Goal: Transaction & Acquisition: Purchase product/service

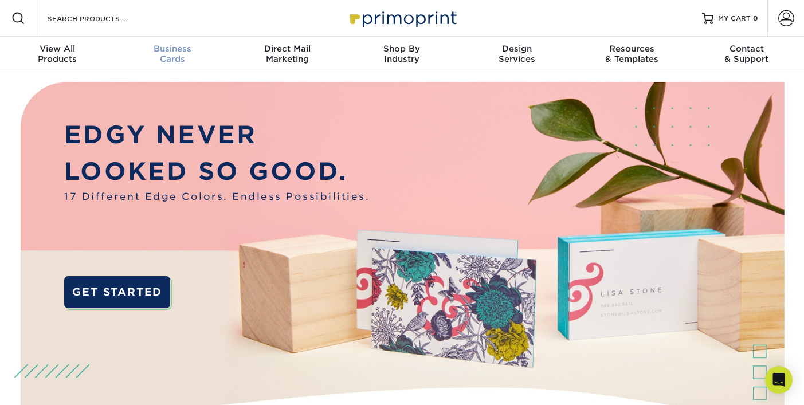
click at [188, 48] on span "Business" at bounding box center [172, 49] width 115 height 10
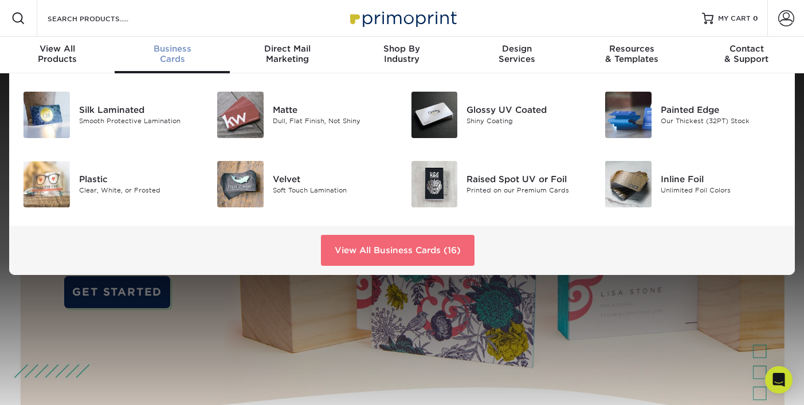
click at [390, 248] on link "View All Business Cards (16)" at bounding box center [398, 250] width 154 height 31
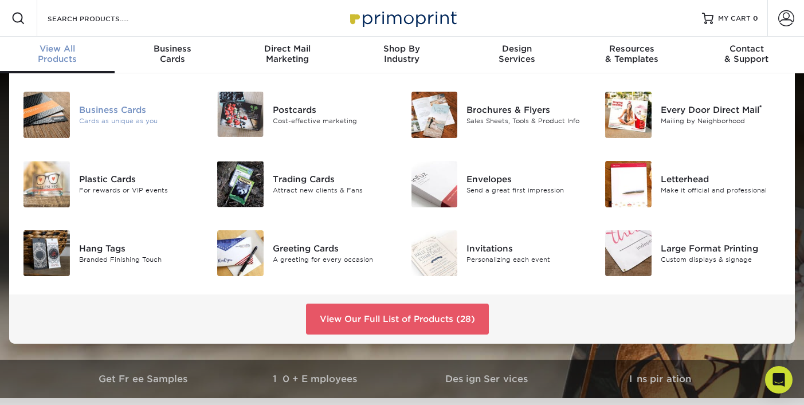
click at [58, 124] on img at bounding box center [46, 115] width 46 height 46
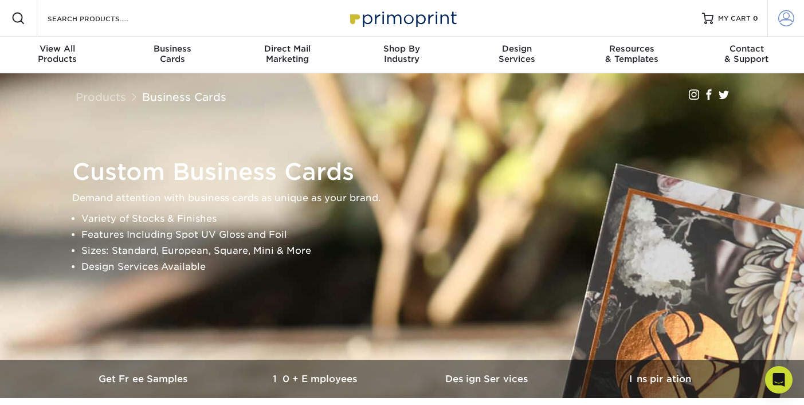
click at [792, 21] on span at bounding box center [786, 18] width 16 height 16
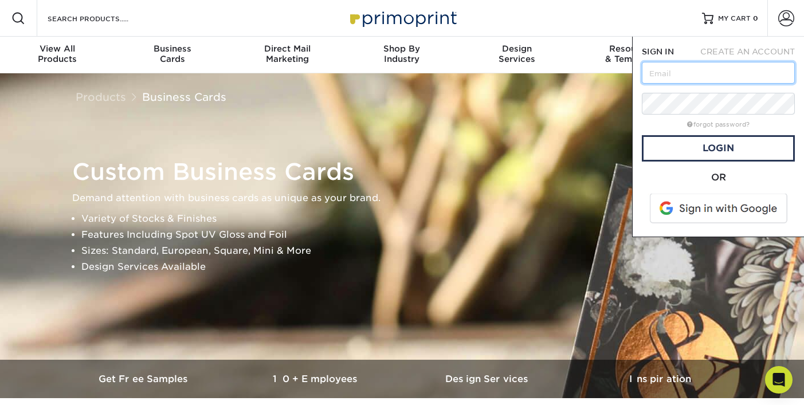
click at [737, 66] on input "text" at bounding box center [718, 73] width 153 height 22
click at [709, 81] on input "text" at bounding box center [718, 73] width 153 height 22
drag, startPoint x: 632, startPoint y: 104, endPoint x: 643, endPoint y: 103, distance: 10.4
click at [639, 104] on div "SIGN IN CREATE AN ACCOUNT forgot password? All fields are required. Login OR SI…" at bounding box center [718, 137] width 172 height 200
click at [672, 73] on input "text" at bounding box center [718, 73] width 153 height 22
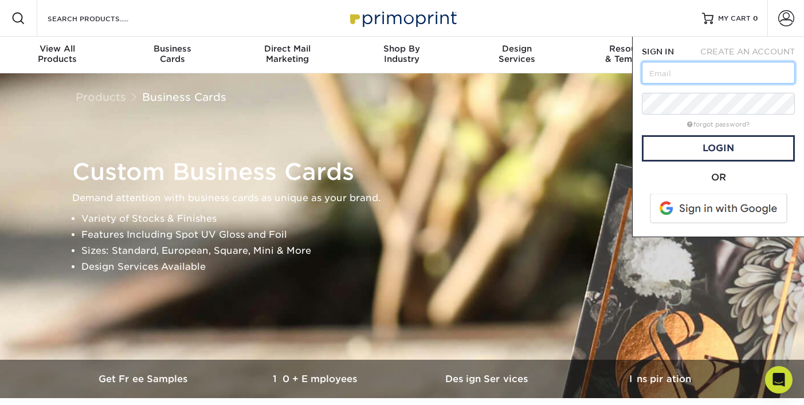
click at [750, 73] on input "text" at bounding box center [718, 73] width 153 height 22
type input "je"
click at [723, 200] on span at bounding box center [719, 209] width 146 height 30
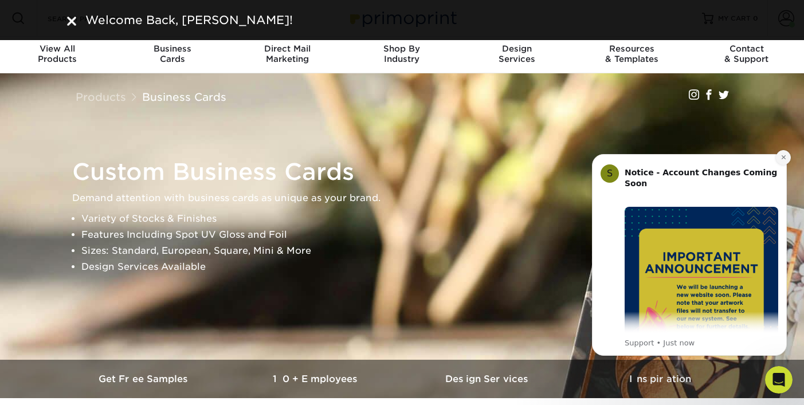
click at [779, 156] on button "Dismiss notification" at bounding box center [783, 157] width 15 height 15
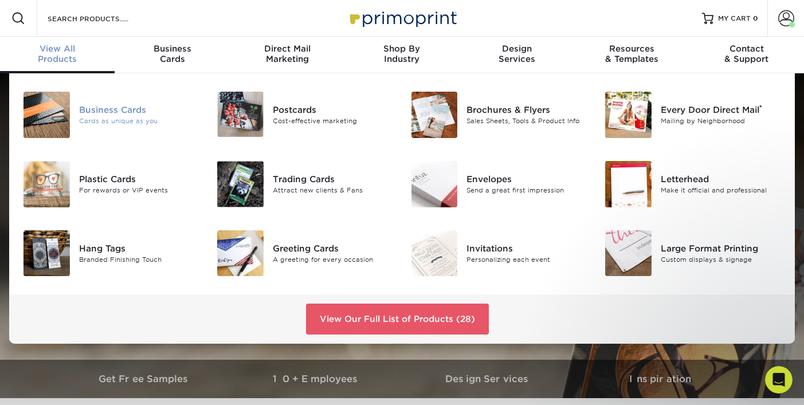
click at [52, 105] on img at bounding box center [46, 115] width 46 height 46
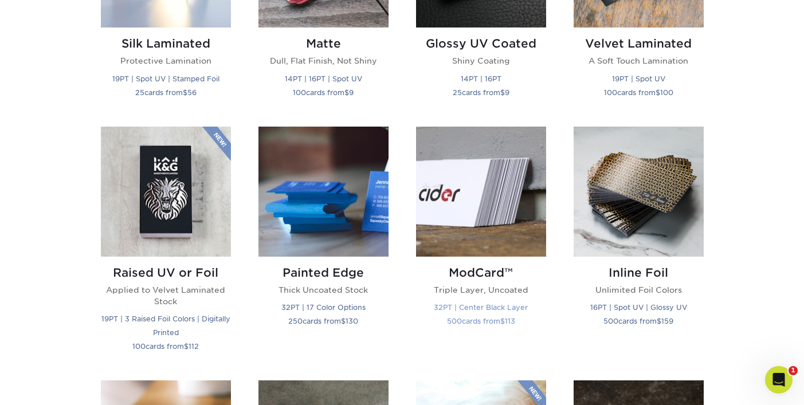
scroll to position [687, 0]
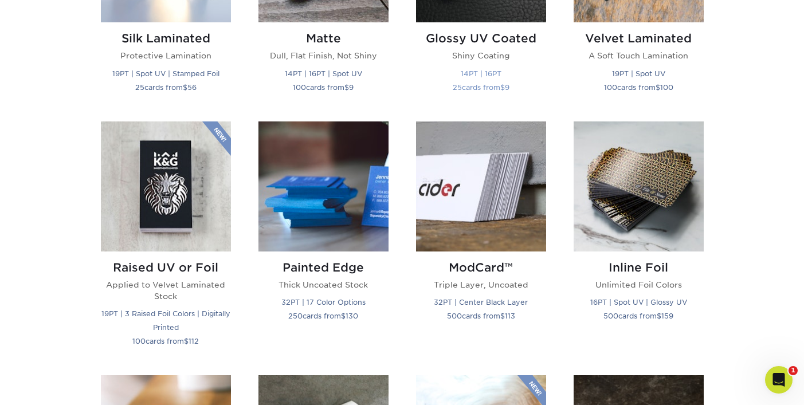
click at [492, 26] on div "Glossy UV Coated Shiny Coating 14PT | 16PT 25 cards from $ 9" at bounding box center [481, 64] width 130 height 85
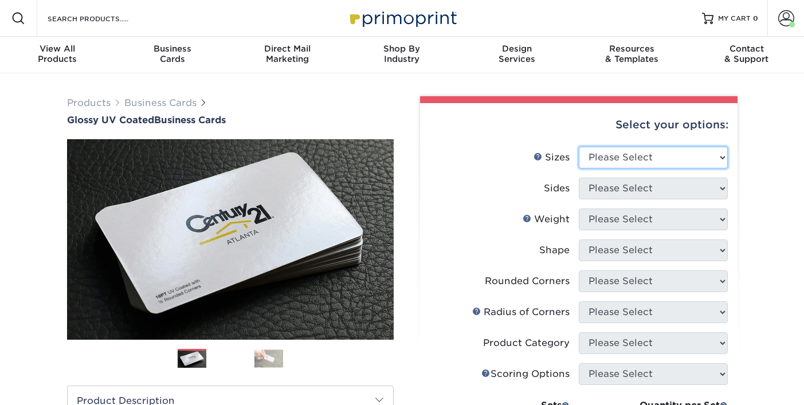
click at [698, 154] on select "Please Select 1.5" x 3.5" - Mini 1.75" x 3.5" - Mini 2" x 2" - Square 2" x 3" -…" at bounding box center [653, 158] width 149 height 22
select select "2.00x3.50"
click at [579, 147] on select "Please Select 1.5" x 3.5" - Mini 1.75" x 3.5" - Mini 2" x 2" - Square 2" x 3" -…" at bounding box center [653, 158] width 149 height 22
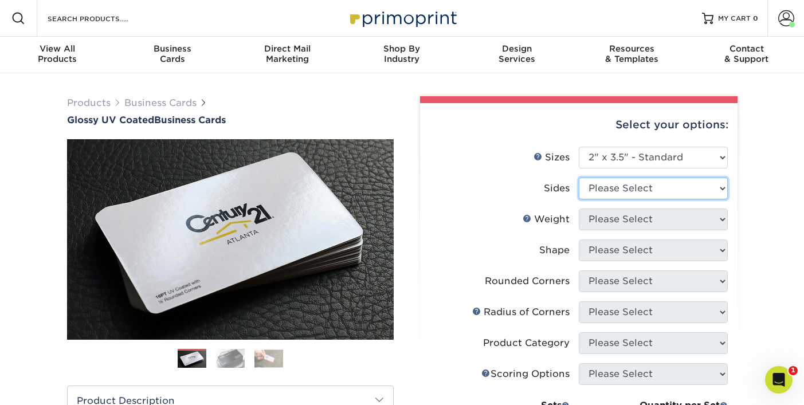
click at [668, 183] on select "Please Select Print Both Sides Print Front Only" at bounding box center [653, 189] width 149 height 22
select select "13abbda7-1d64-4f25-8bb2-c179b224825d"
click at [579, 178] on select "Please Select Print Both Sides Print Front Only" at bounding box center [653, 189] width 149 height 22
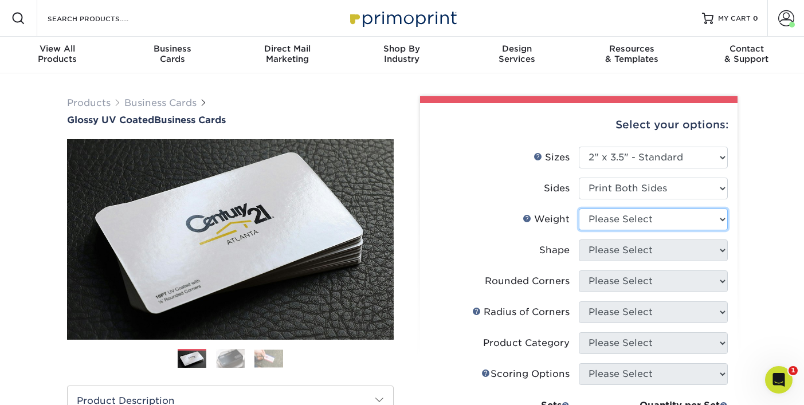
click at [655, 223] on select "Please Select 16PT 14PT" at bounding box center [653, 219] width 149 height 22
select select "16PT"
click at [579, 208] on select "Please Select 16PT 14PT" at bounding box center [653, 219] width 149 height 22
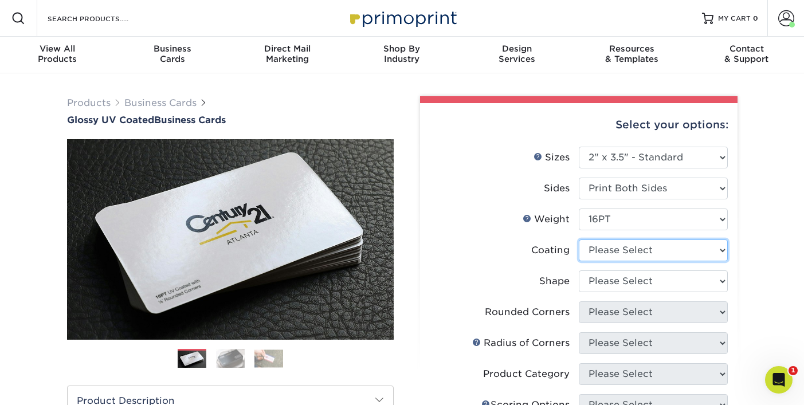
click at [656, 250] on select at bounding box center [653, 250] width 149 height 22
select select "ae367451-b2b8-45df-a344-0f05b6a12993"
click at [579, 239] on select at bounding box center [653, 250] width 149 height 22
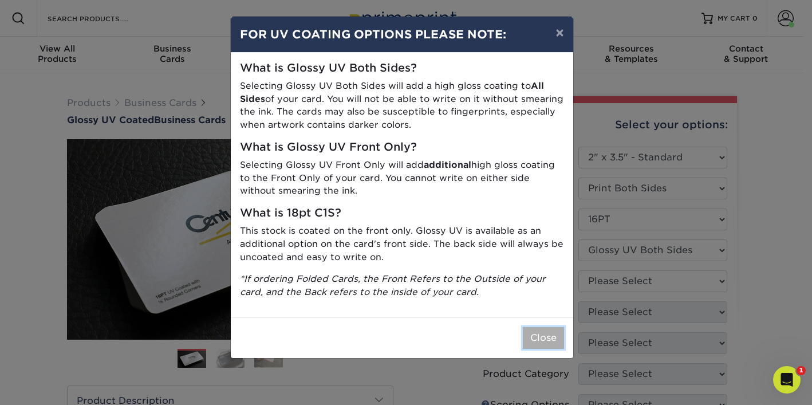
click at [550, 336] on button "Close" at bounding box center [543, 338] width 41 height 22
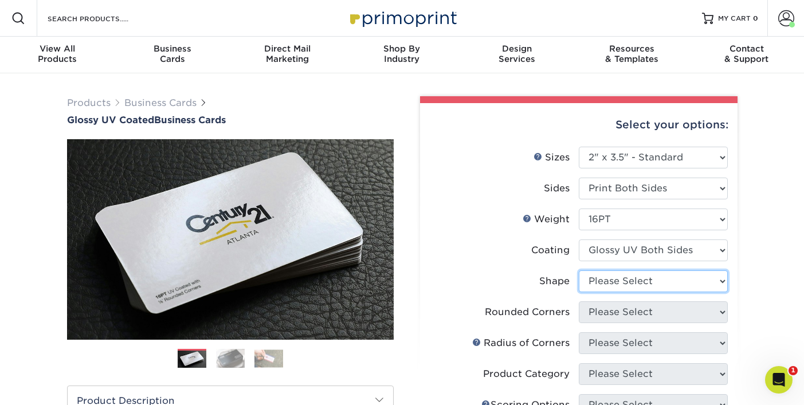
click at [666, 286] on select "Please Select Standard Oval" at bounding box center [653, 281] width 149 height 22
select select "standard"
click at [579, 270] on select "Please Select Standard Oval" at bounding box center [653, 281] width 149 height 22
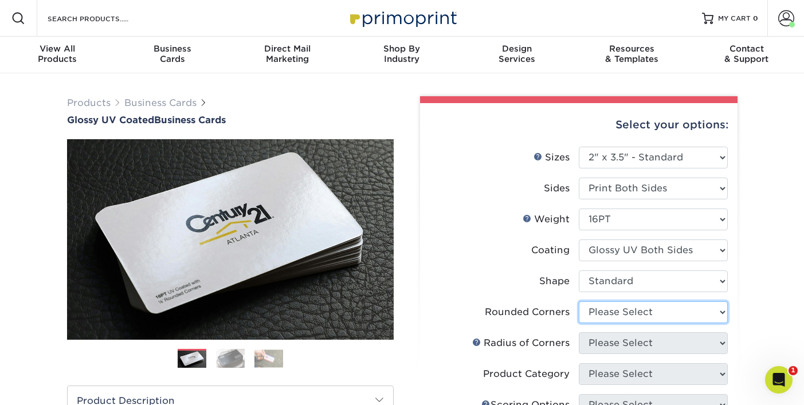
click at [688, 304] on select "Please Select Yes - Round 2 Corners Yes - Round 4 Corners No" at bounding box center [653, 312] width 149 height 22
click at [748, 289] on div "Products Business Cards Glossy UV Coated Business Cards Previous Next" at bounding box center [402, 389] width 804 height 632
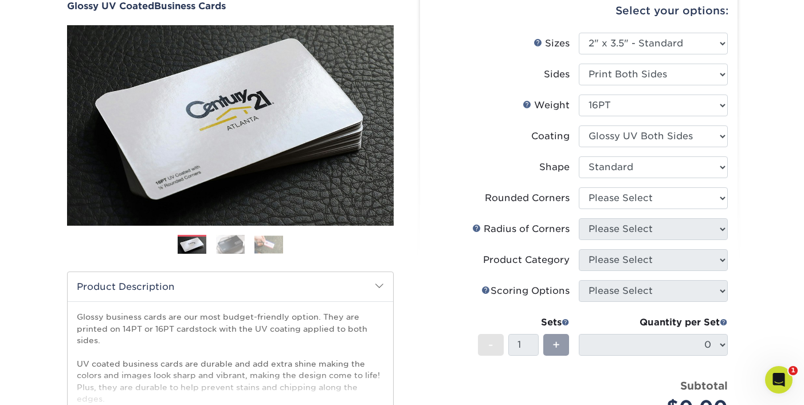
scroll to position [115, 0]
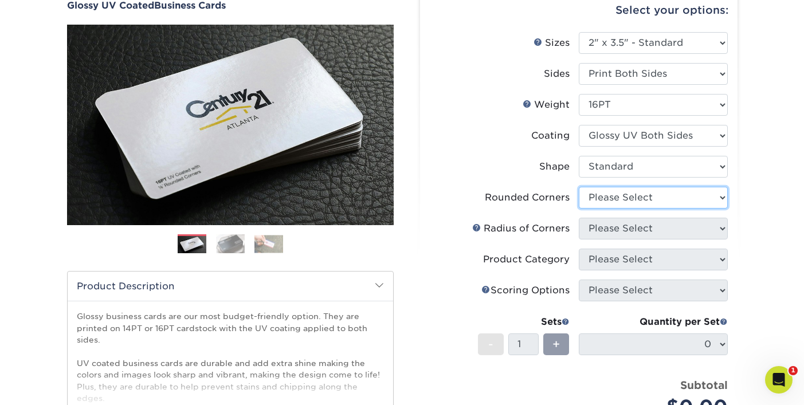
click at [657, 201] on select "Please Select Yes - Round 2 Corners Yes - Round 4 Corners No" at bounding box center [653, 198] width 149 height 22
select select "0"
click at [579, 187] on select "Please Select Yes - Round 2 Corners Yes - Round 4 Corners No" at bounding box center [653, 198] width 149 height 22
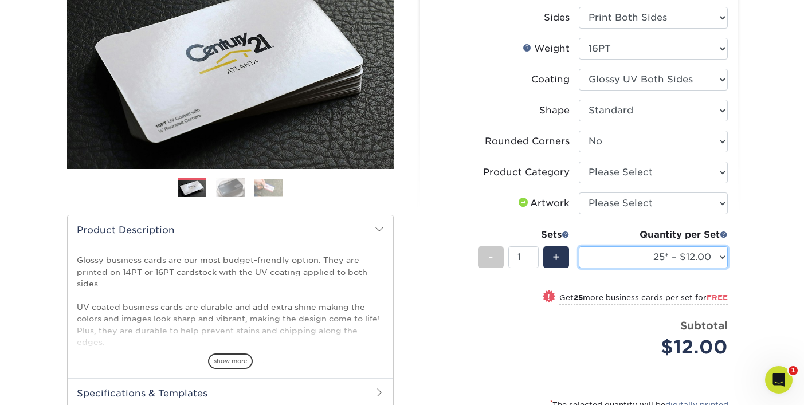
click at [658, 266] on select "25* – $12.00 50* – $12.00 100* – $12.00 250* – $21.00 500 – $42.00 1000 – $53.0…" at bounding box center [653, 257] width 149 height 22
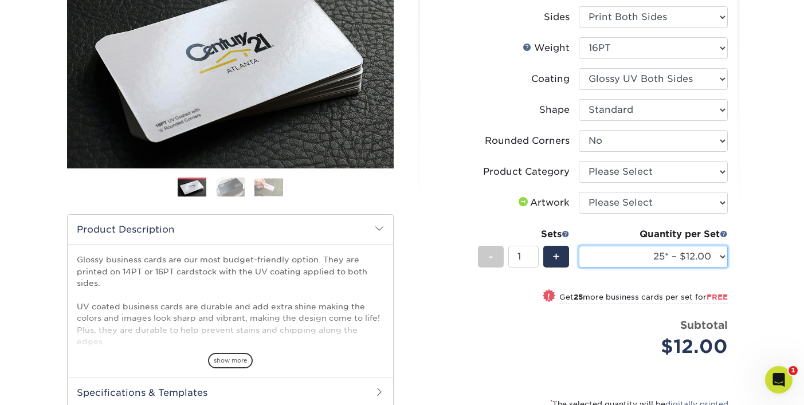
click at [658, 266] on select "25* – $12.00 50* – $12.00 100* – $12.00 250* – $21.00 500 – $42.00 1000 – $53.0…" at bounding box center [653, 257] width 149 height 22
select select "1000 – $53.00 (free shipping*)"
click at [579, 246] on select "25* – $12.00 50* – $12.00 100* – $12.00 250* – $21.00 500 – $42.00 1000 – $53.0…" at bounding box center [653, 257] width 149 height 22
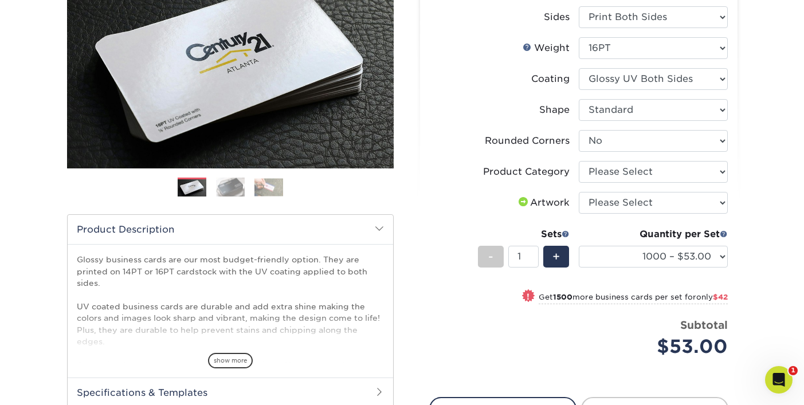
click at [771, 241] on div "Products Business Cards Glossy UV Coated Business Cards Previous Next" at bounding box center [402, 216] width 804 height 628
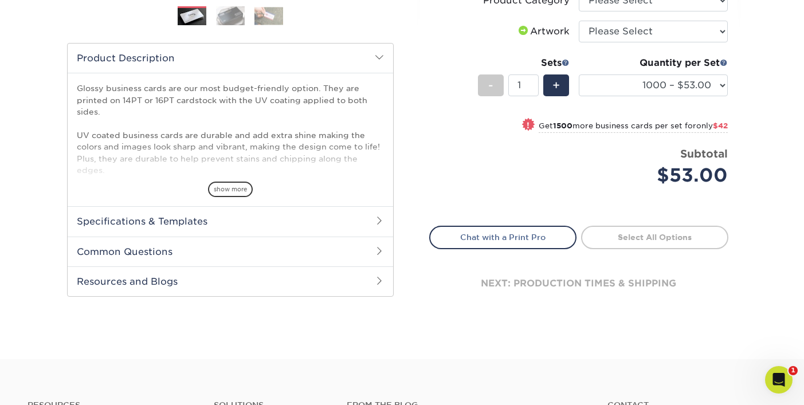
scroll to position [343, 0]
click at [692, 93] on select "25* – $12.00 50* – $12.00 100* – $12.00 250* – $21.00 500 – $42.00 1000 – $53.0…" at bounding box center [653, 85] width 149 height 22
click at [741, 95] on div "Select your options: Sizes Help Sizes Please Select 1.5" x 3.5" - Mini -" at bounding box center [574, 39] width 344 height 573
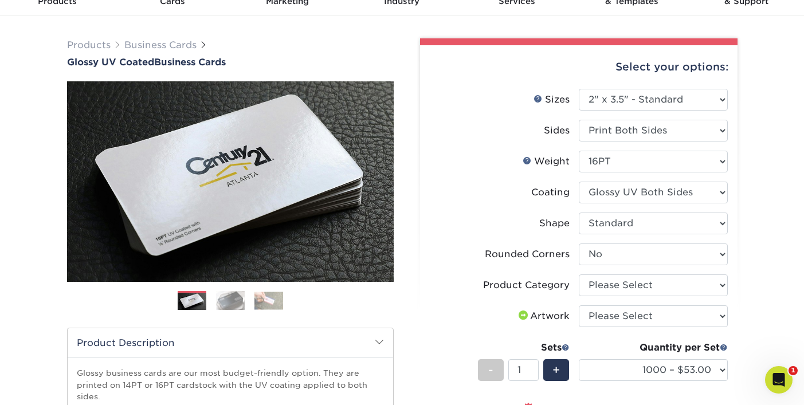
scroll to position [57, 0]
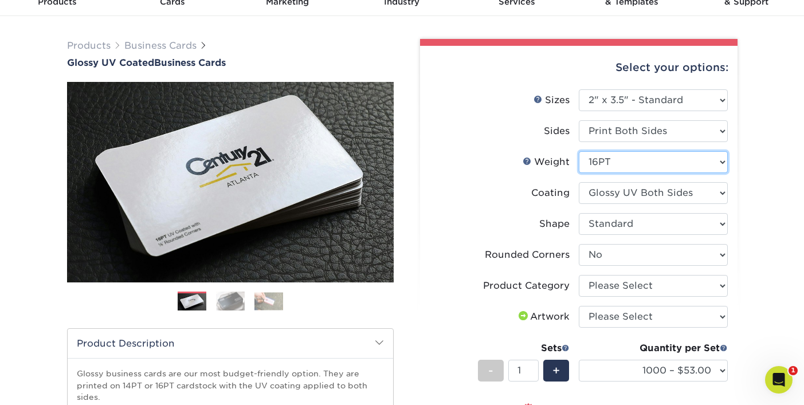
click at [660, 164] on select "Please Select 16PT 14PT" at bounding box center [653, 162] width 149 height 22
click at [635, 157] on select "Please Select 16PT 14PT" at bounding box center [653, 162] width 149 height 22
select select "14PT"
click at [579, 151] on select "Please Select 16PT 14PT" at bounding box center [653, 162] width 149 height 22
select select "-1"
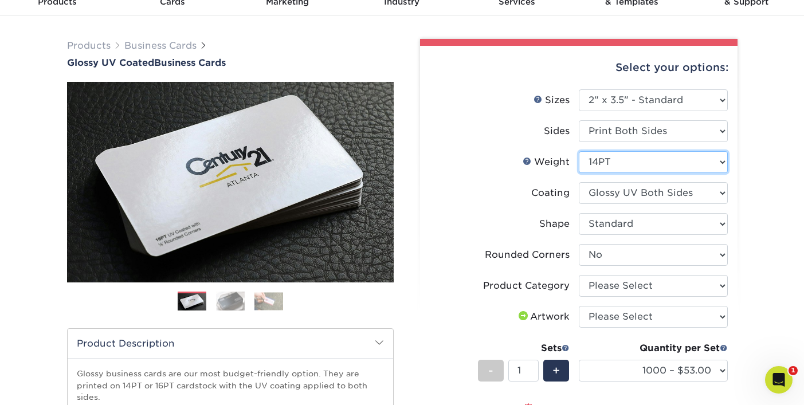
select select
select select "-1"
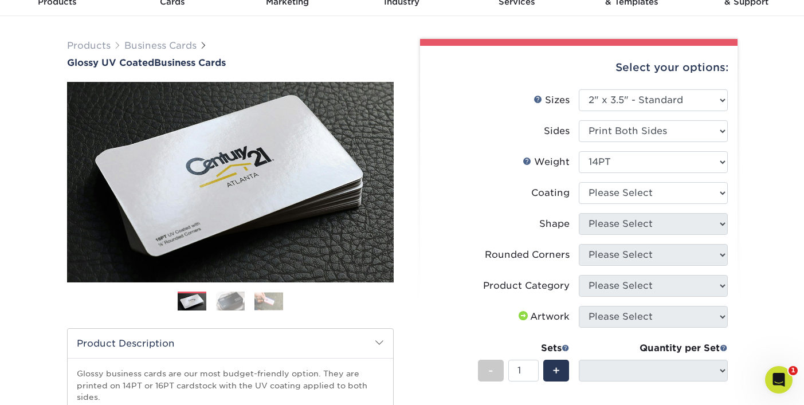
click at [774, 240] on div "Products Business Cards Glossy UV Coated Business Cards Previous Next" at bounding box center [402, 322] width 804 height 612
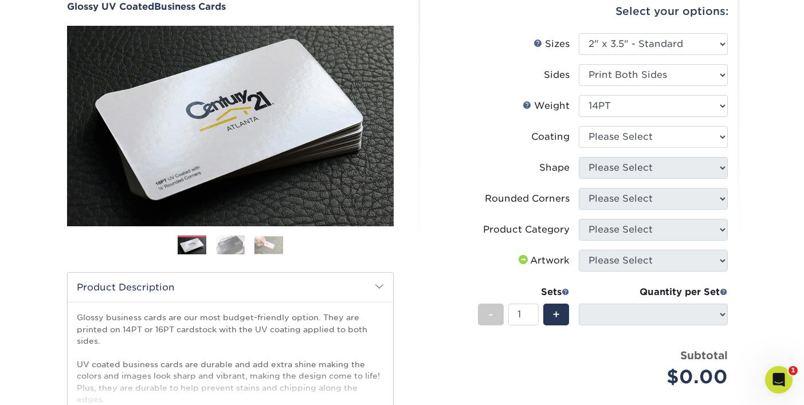
scroll to position [114, 0]
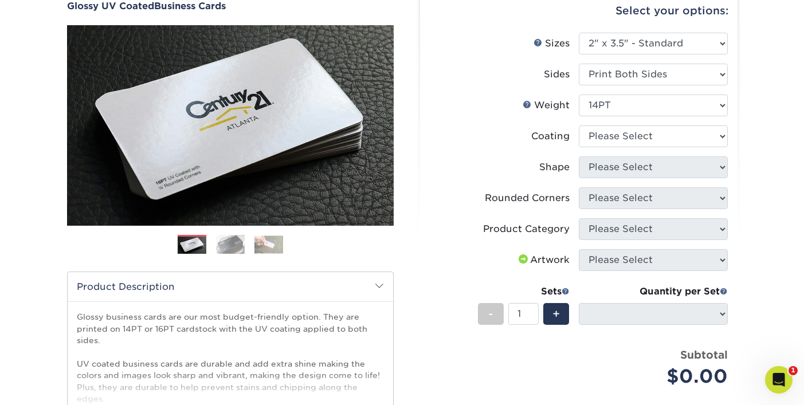
click at [766, 229] on div "Products Business Cards Glossy UV Coated Business Cards Previous Next" at bounding box center [402, 265] width 804 height 612
click at [686, 128] on select at bounding box center [653, 136] width 149 height 22
select select "1e8116af-acfc-44b1-83dc-8181aa338834"
click at [579, 125] on select at bounding box center [653, 136] width 149 height 22
select select
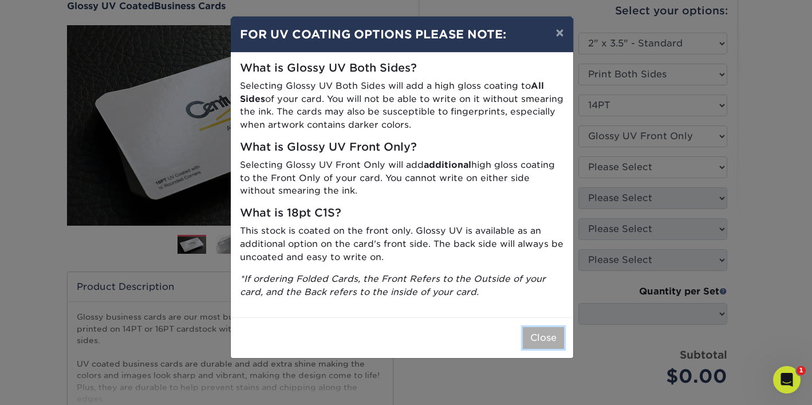
click at [544, 340] on button "Close" at bounding box center [543, 338] width 41 height 22
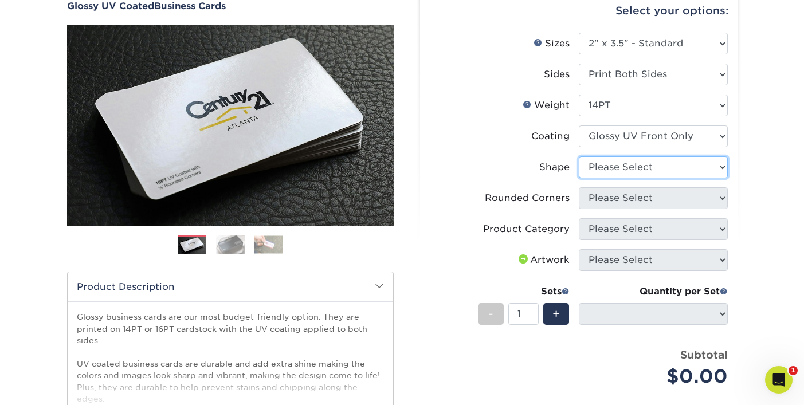
click at [707, 170] on select "Please Select Standard" at bounding box center [653, 167] width 149 height 22
select select "standard"
click at [579, 156] on select "Please Select Standard" at bounding box center [653, 167] width 149 height 22
select select
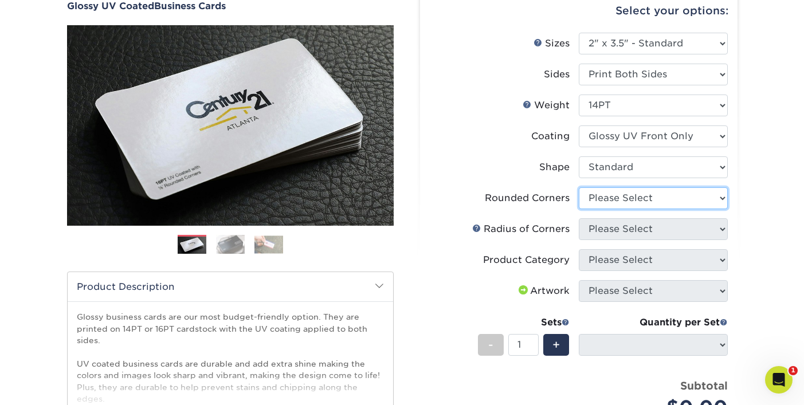
click at [659, 205] on select "Please Select Yes - Round 2 Corners Yes - Round 4 Corners No" at bounding box center [653, 198] width 149 height 22
select select "0"
click at [579, 187] on select "Please Select Yes - Round 2 Corners Yes - Round 4 Corners No" at bounding box center [653, 198] width 149 height 22
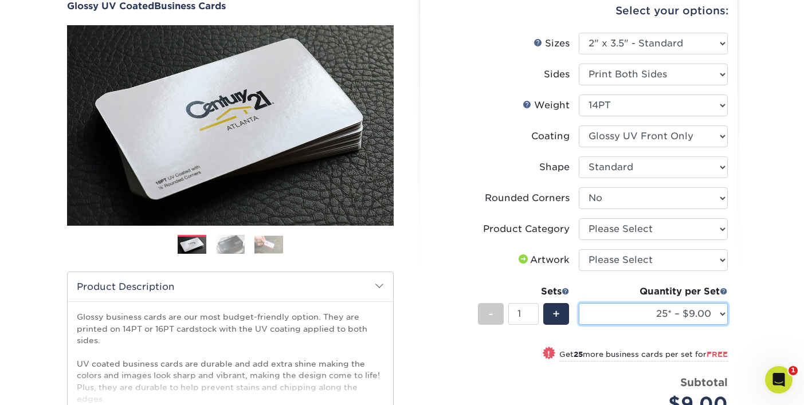
click at [643, 308] on select "25* – $9.00 50* – $9.00 100* – $9.00 250* – $17.00 500 – $33.00 1000 – $42.00 (…" at bounding box center [653, 314] width 149 height 22
select select "1000 – $42.00 (free shipping*)"
click at [579, 303] on select "25* – $9.00 50* – $9.00 100* – $9.00 250* – $17.00 500 – $33.00 1000 – $42.00 (…" at bounding box center [653, 314] width 149 height 22
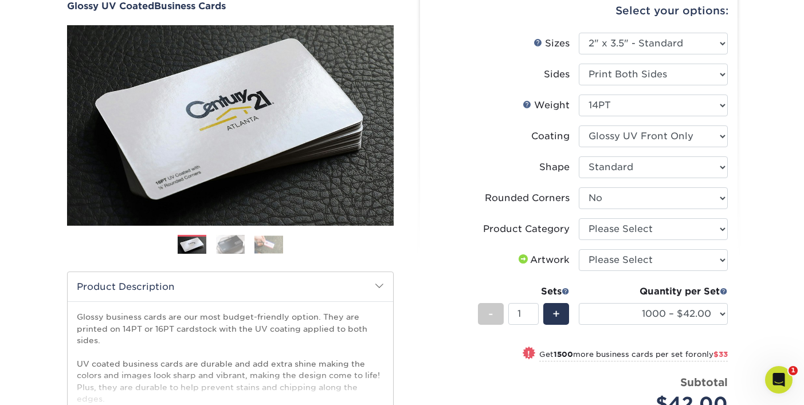
click at [752, 284] on div "Products Business Cards Glossy UV Coated Business Cards Previous Next" at bounding box center [402, 273] width 804 height 628
click at [674, 116] on select "Please Select 16PT 14PT" at bounding box center [653, 106] width 149 height 22
click at [458, 67] on label "Sides" at bounding box center [504, 75] width 149 height 22
click at [671, 114] on select "Please Select 16PT 14PT" at bounding box center [653, 106] width 149 height 22
select select "16PT"
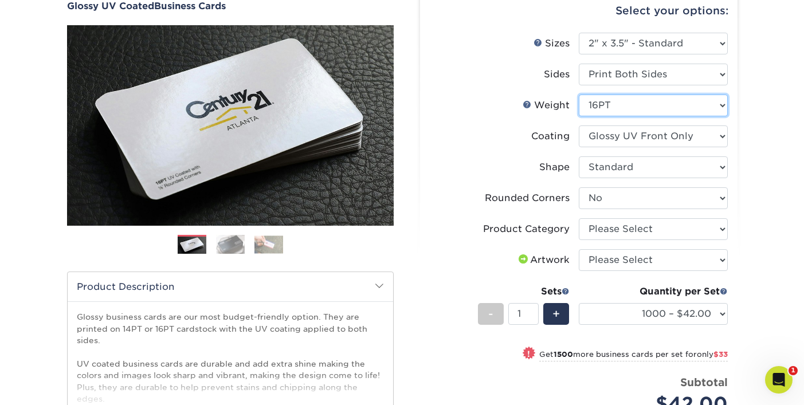
click at [579, 95] on select "Please Select 16PT 14PT" at bounding box center [653, 106] width 149 height 22
select select "-1"
select select
select select "-1"
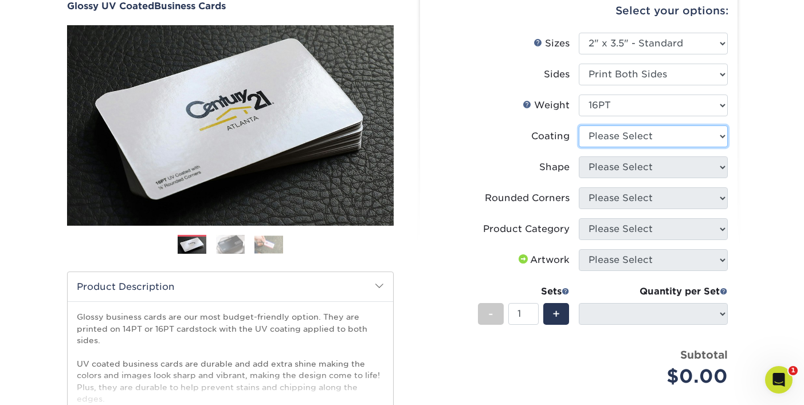
click at [651, 144] on select at bounding box center [653, 136] width 149 height 22
select select "ae367451-b2b8-45df-a344-0f05b6a12993"
click at [579, 125] on select at bounding box center [653, 136] width 149 height 22
select select
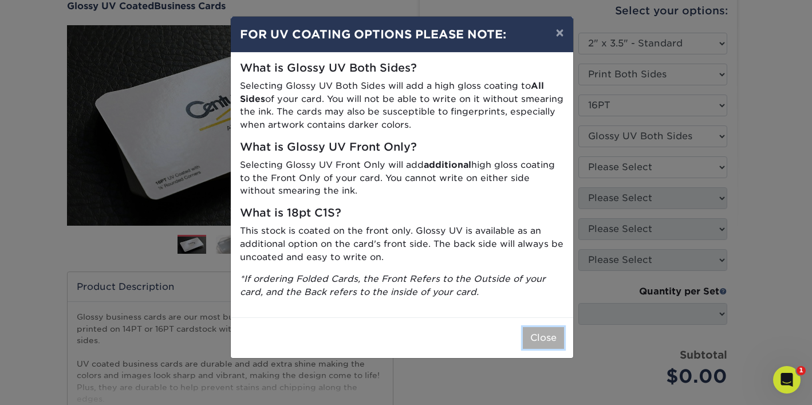
click at [549, 340] on button "Close" at bounding box center [543, 338] width 41 height 22
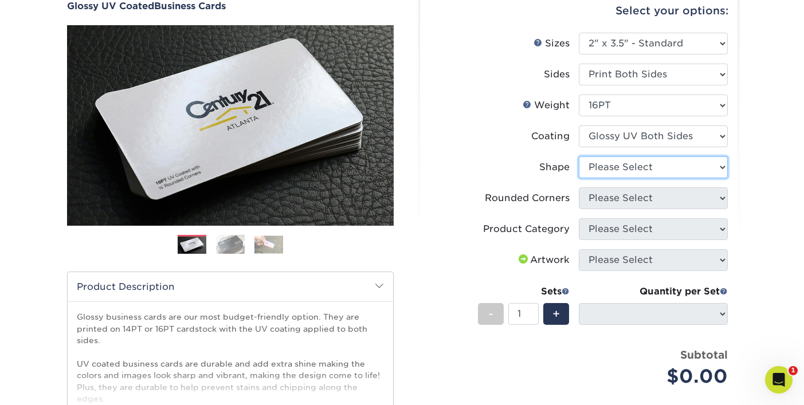
click at [666, 175] on select "Please Select Standard Oval" at bounding box center [653, 167] width 149 height 22
select select "standard"
click at [579, 156] on select "Please Select Standard Oval" at bounding box center [653, 167] width 149 height 22
select select
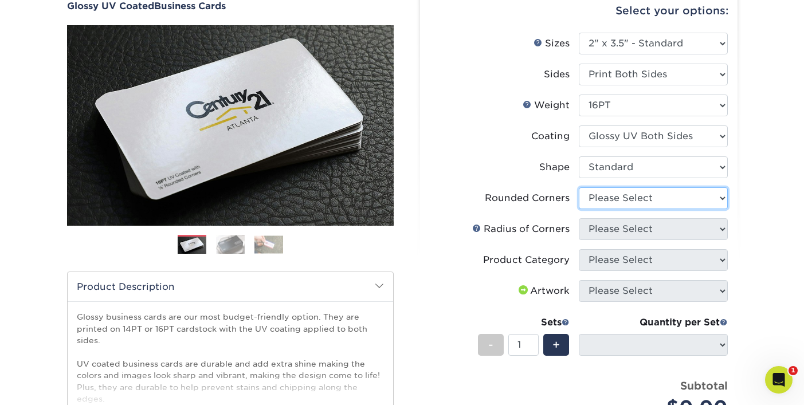
click at [642, 200] on select "Please Select Yes - Round 2 Corners Yes - Round 4 Corners No" at bounding box center [653, 198] width 149 height 22
select select "0"
click at [579, 187] on select "Please Select Yes - Round 2 Corners Yes - Round 4 Corners No" at bounding box center [653, 198] width 149 height 22
select select "-1"
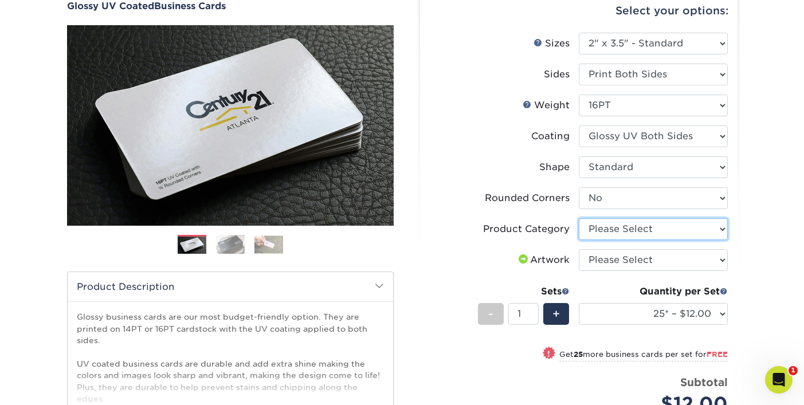
click at [644, 227] on select "Please Select Business Cards" at bounding box center [653, 229] width 149 height 22
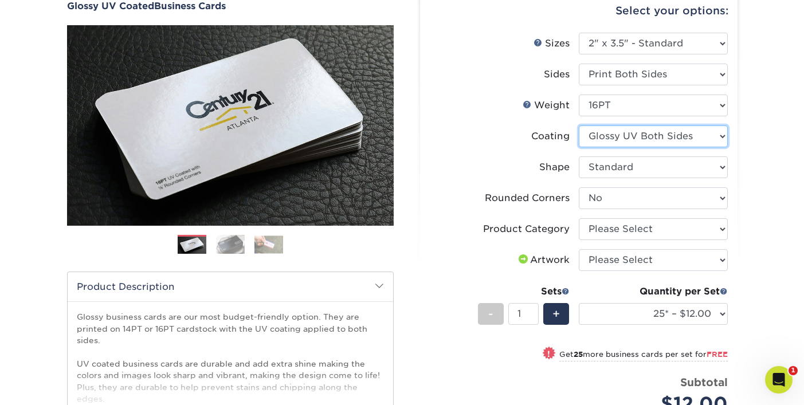
click at [629, 143] on select at bounding box center [653, 136] width 149 height 22
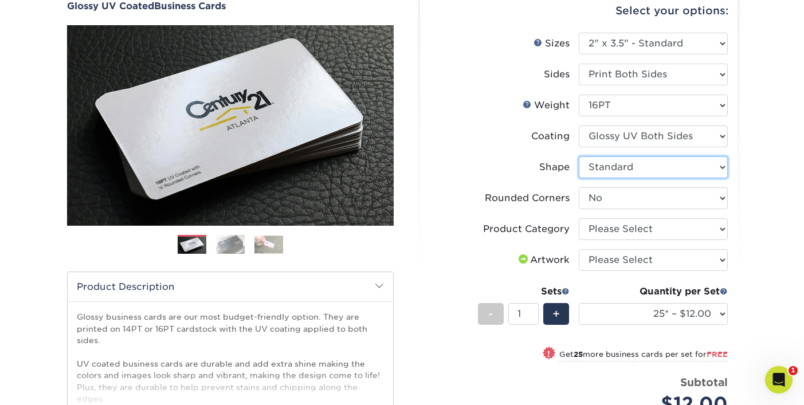
click at [623, 168] on select "Please Select Standard Oval" at bounding box center [653, 167] width 149 height 22
click at [579, 156] on select "Please Select Standard Oval" at bounding box center [653, 167] width 149 height 22
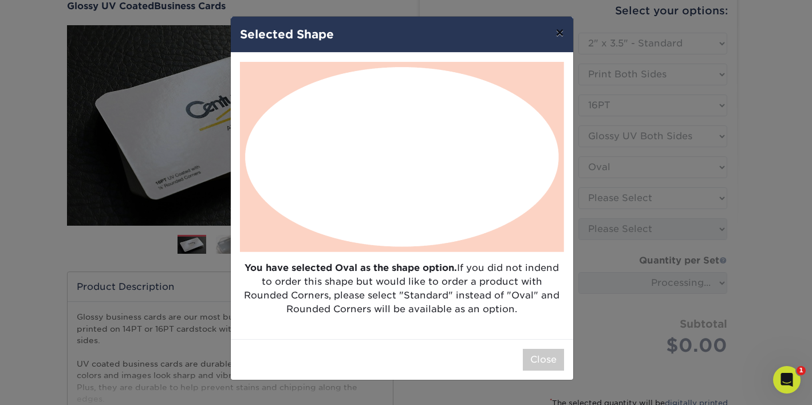
click at [560, 38] on button "×" at bounding box center [559, 33] width 26 height 32
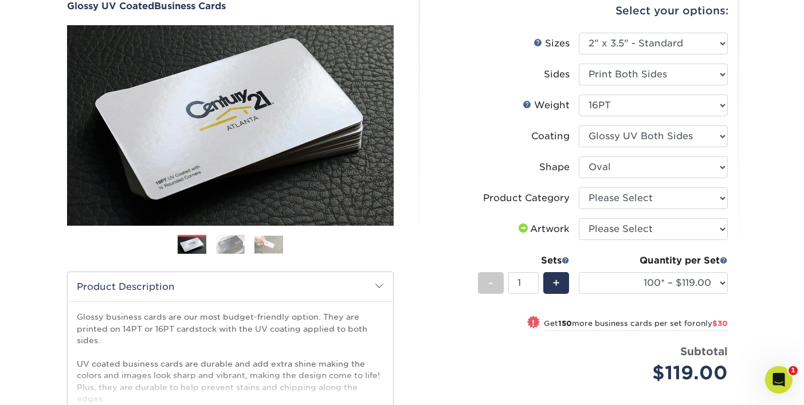
click at [631, 155] on li "Coating" at bounding box center [579, 140] width 298 height 31
click at [631, 158] on select "Please Select Standard Oval" at bounding box center [653, 167] width 149 height 22
select select "standard"
click at [579, 156] on select "Please Select Standard Oval" at bounding box center [653, 167] width 149 height 22
select select "-1"
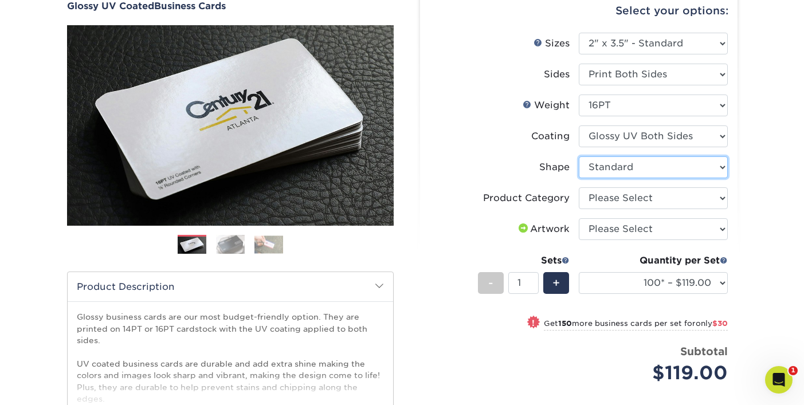
select select
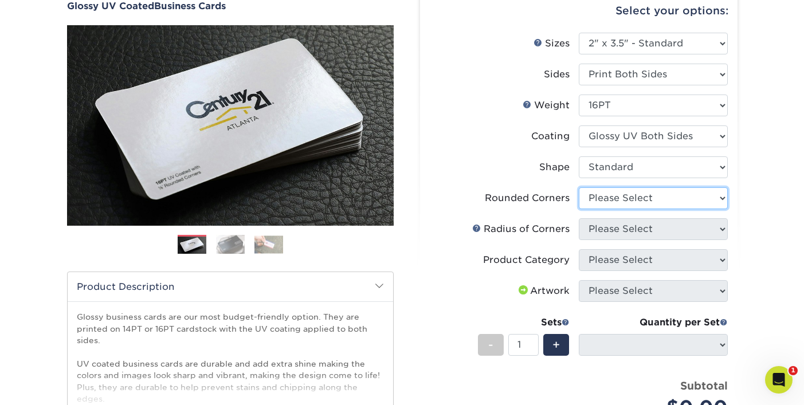
click at [620, 196] on select "Please Select Yes - Round 2 Corners Yes - Round 4 Corners No" at bounding box center [653, 198] width 149 height 22
select select "7672df9e-0e0a-464d-8e1f-920c575e4da3"
click at [579, 187] on select "Please Select Yes - Round 2 Corners Yes - Round 4 Corners No" at bounding box center [653, 198] width 149 height 22
select select "-1"
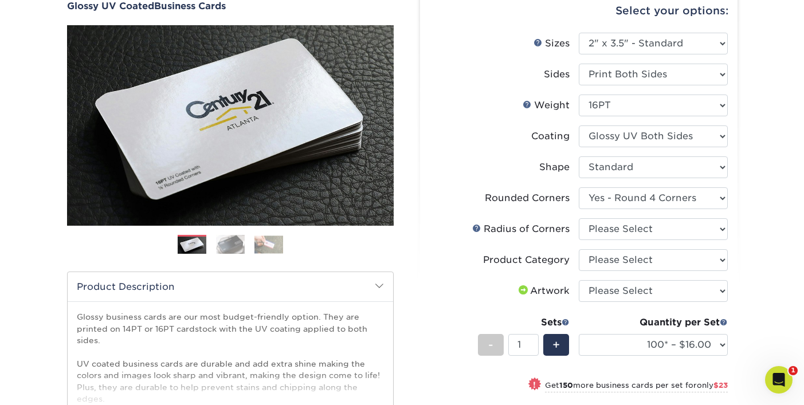
click at [758, 200] on div "Products Business Cards Glossy UV Coated Business Cards Previous Next" at bounding box center [402, 300] width 804 height 682
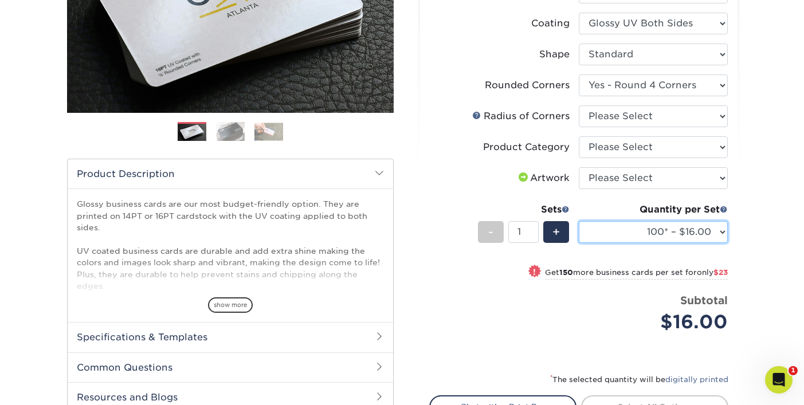
click at [674, 237] on select "100* – $16.00 250* – $39.00 500 – $77.00 1000 – $94.00 2500 – $173.00 5000 – $2…" at bounding box center [653, 232] width 149 height 22
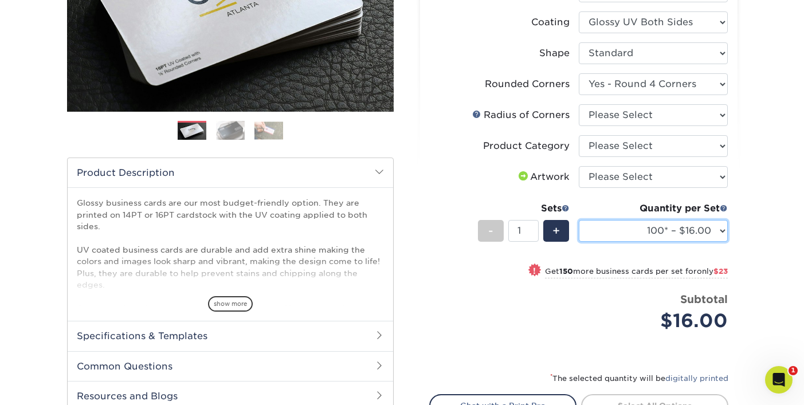
click at [674, 236] on select "100* – $16.00 250* – $39.00 500 – $77.00 1000 – $94.00 2500 – $173.00 5000 – $2…" at bounding box center [653, 231] width 149 height 22
click at [763, 175] on div "Products Business Cards Glossy UV Coated Business Cards Previous Next" at bounding box center [402, 186] width 804 height 682
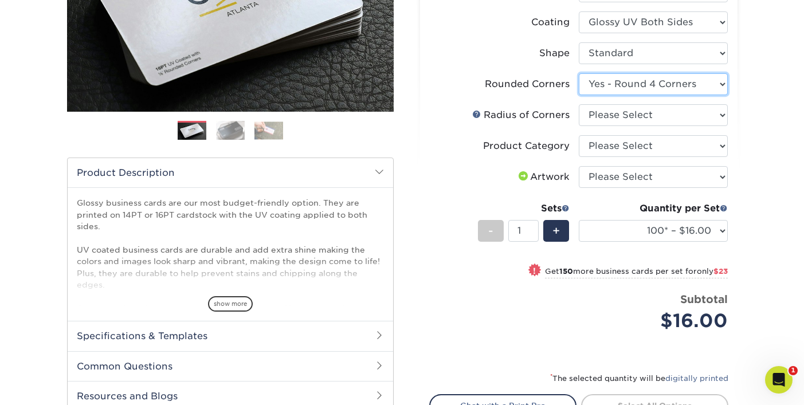
click at [662, 90] on select "Please Select Yes - Round 2 Corners Yes - Round 4 Corners No" at bounding box center [653, 84] width 149 height 22
select select "0"
click at [579, 73] on select "Please Select Yes - Round 2 Corners Yes - Round 4 Corners No" at bounding box center [653, 84] width 149 height 22
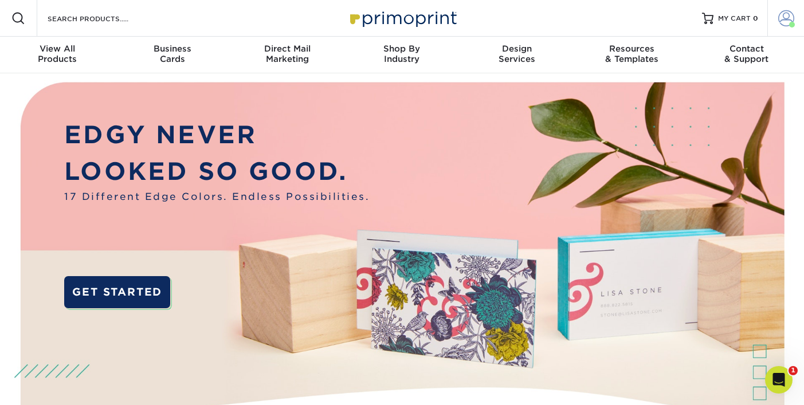
click at [787, 18] on span at bounding box center [786, 18] width 16 height 16
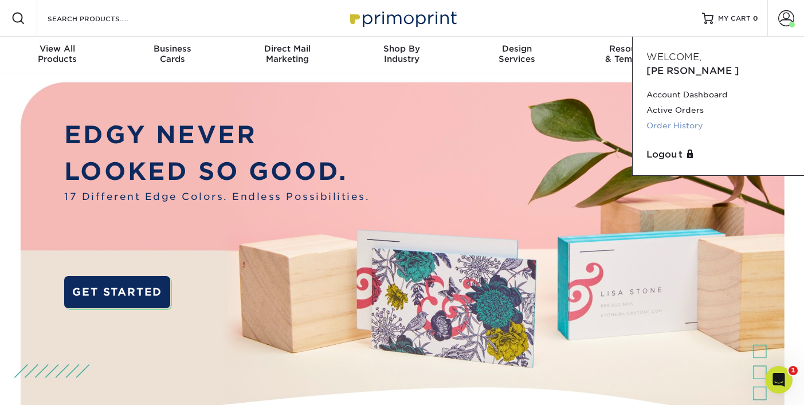
click at [685, 118] on link "Order History" at bounding box center [718, 125] width 144 height 15
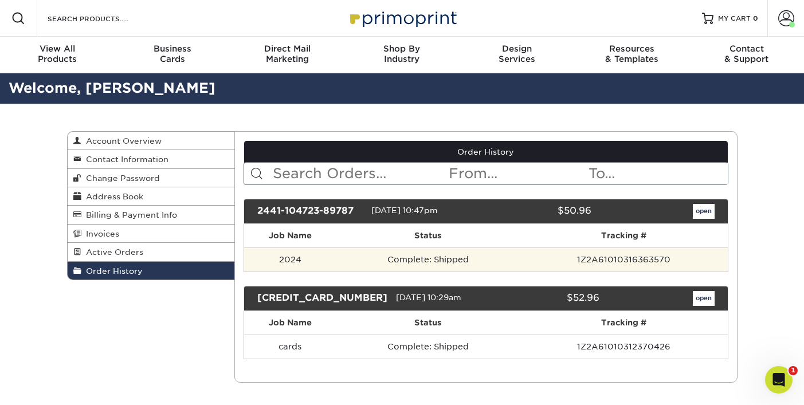
click at [631, 256] on td "1Z2A61010316363570" at bounding box center [623, 259] width 207 height 24
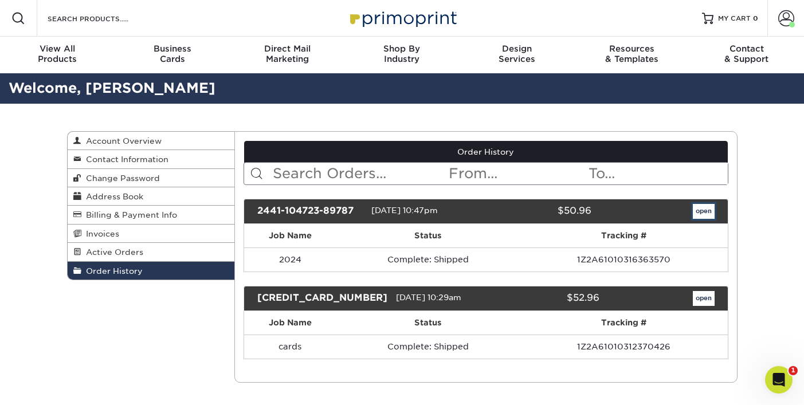
click at [695, 217] on link "open" at bounding box center [703, 211] width 22 height 15
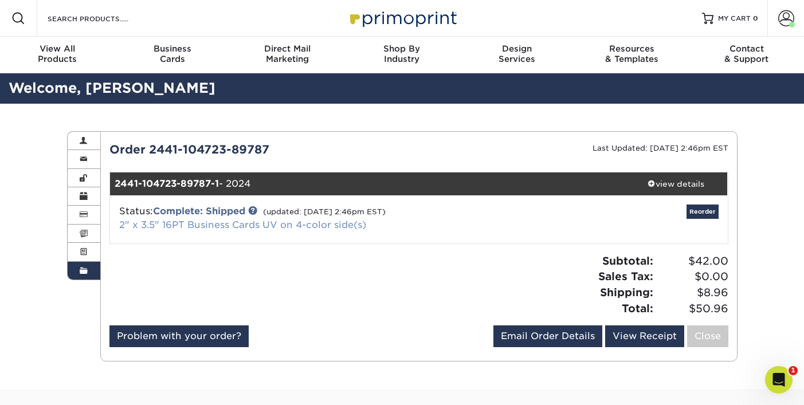
click at [222, 225] on link "2" x 3.5" 16PT Business Cards UV on 4-color side(s)" at bounding box center [242, 224] width 247 height 11
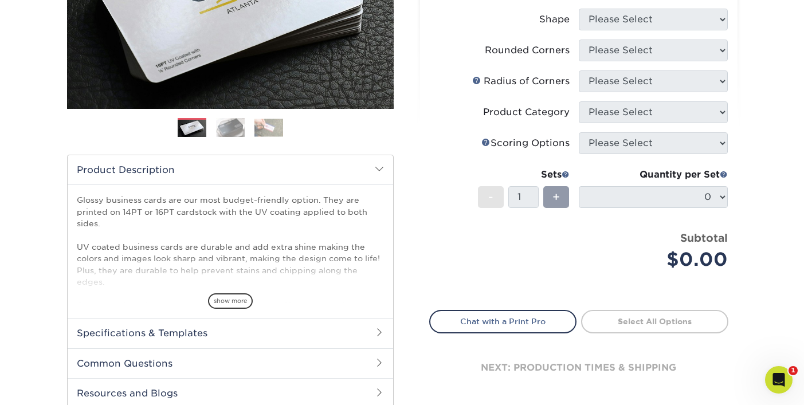
scroll to position [230, 0]
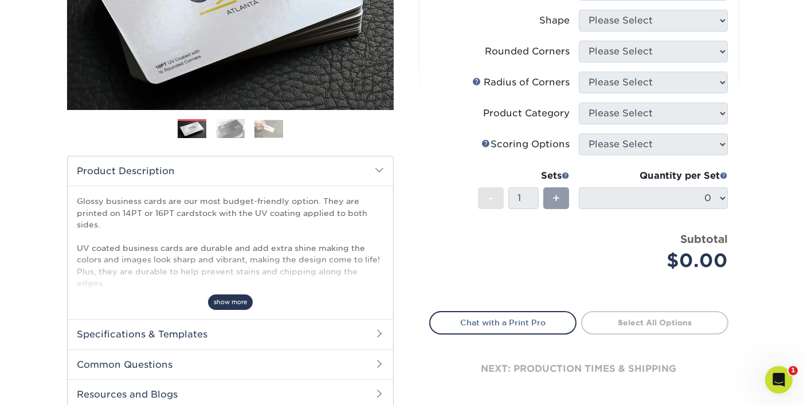
drag, startPoint x: 242, startPoint y: 300, endPoint x: 253, endPoint y: 298, distance: 10.5
click at [243, 300] on span "show more" at bounding box center [230, 301] width 45 height 15
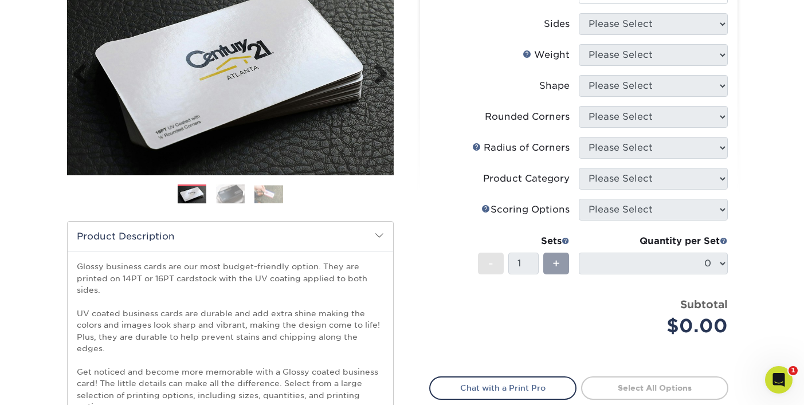
scroll to position [0, 0]
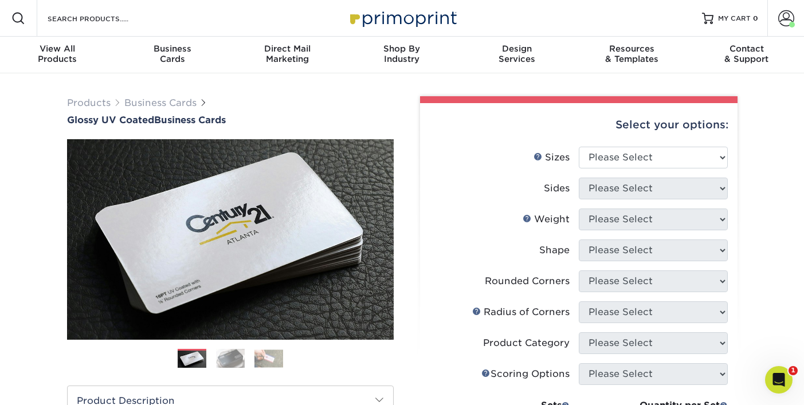
drag, startPoint x: 428, startPoint y: 128, endPoint x: 434, endPoint y: 119, distance: 10.8
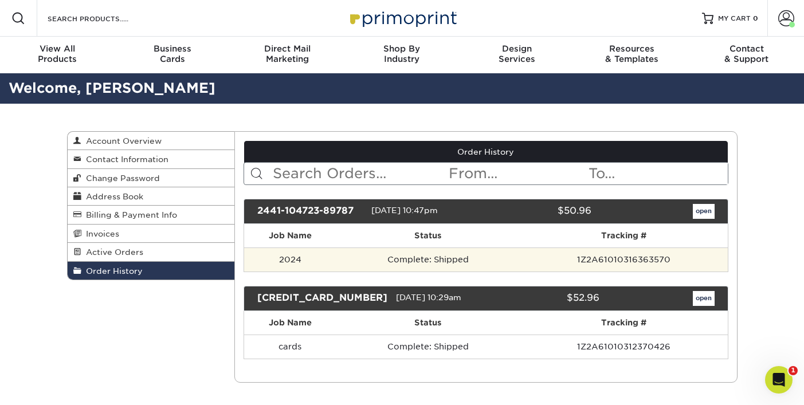
click at [645, 258] on td "1Z2A61010316363570" at bounding box center [623, 259] width 207 height 24
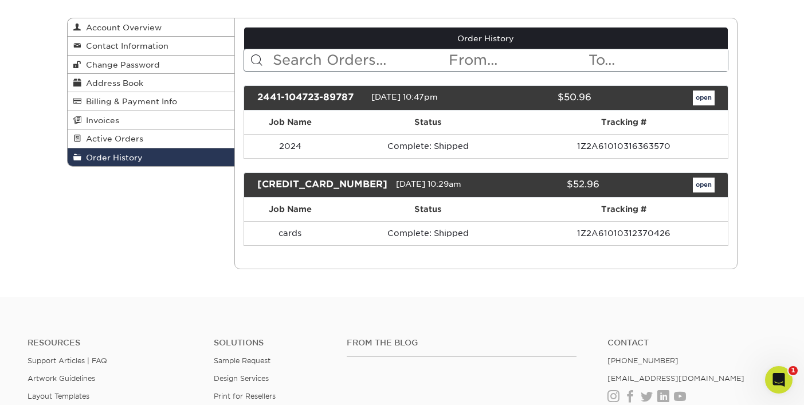
scroll to position [114, 0]
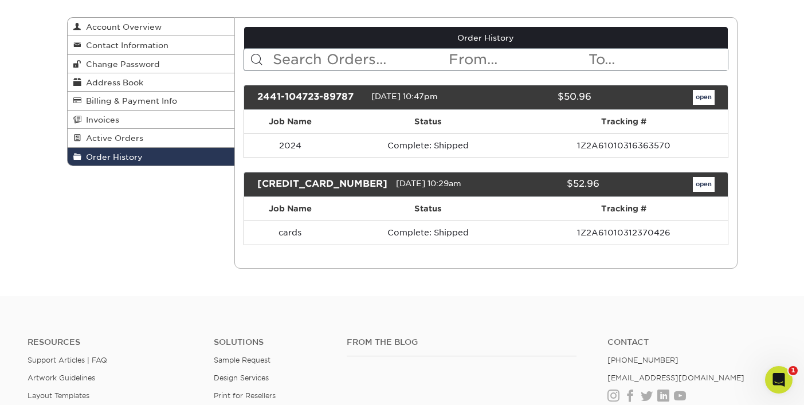
click at [270, 97] on div "2441-104723-89787" at bounding box center [310, 97] width 123 height 15
click at [381, 101] on div "[DATE] 10:47pm" at bounding box center [423, 97] width 105 height 15
click at [438, 97] on span "[DATE] 10:47pm" at bounding box center [404, 96] width 66 height 9
click at [590, 95] on div "$50.96" at bounding box center [538, 97] width 123 height 15
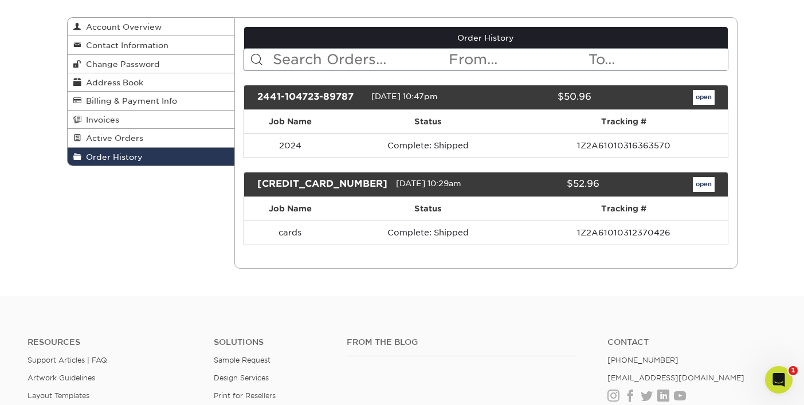
drag, startPoint x: 590, startPoint y: 95, endPoint x: 599, endPoint y: 97, distance: 8.9
click at [592, 96] on div "$50.96" at bounding box center [538, 97] width 123 height 15
click at [703, 101] on link "open" at bounding box center [703, 97] width 22 height 15
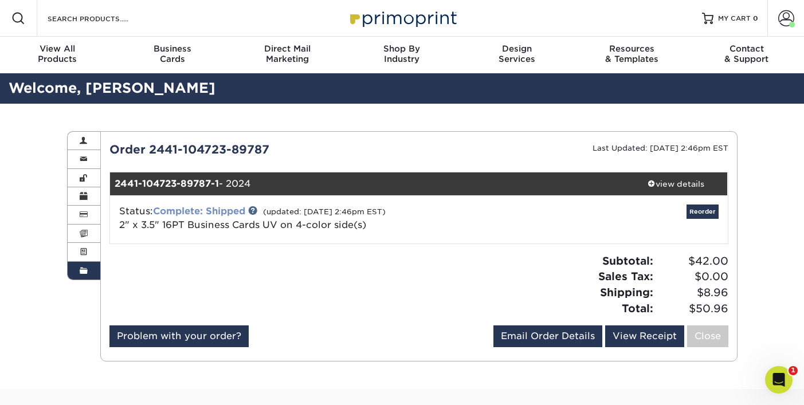
click at [243, 215] on link "Complete: Shipped" at bounding box center [199, 211] width 92 height 11
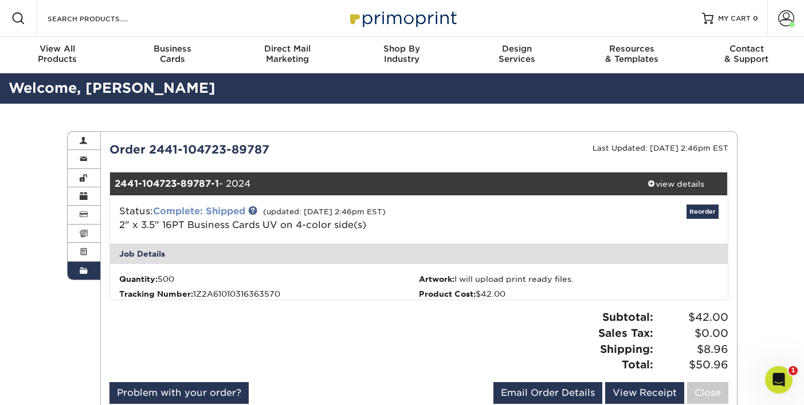
click at [243, 215] on link "Complete: Shipped" at bounding box center [199, 211] width 92 height 11
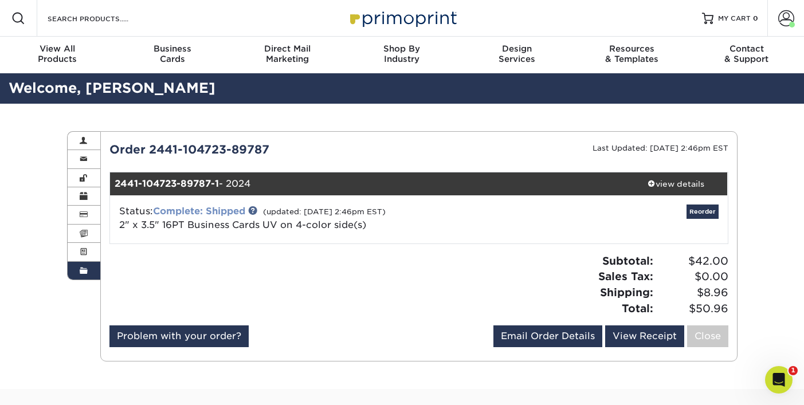
click at [243, 215] on link "Complete: Shipped" at bounding box center [199, 211] width 92 height 11
